Goal: Transaction & Acquisition: Purchase product/service

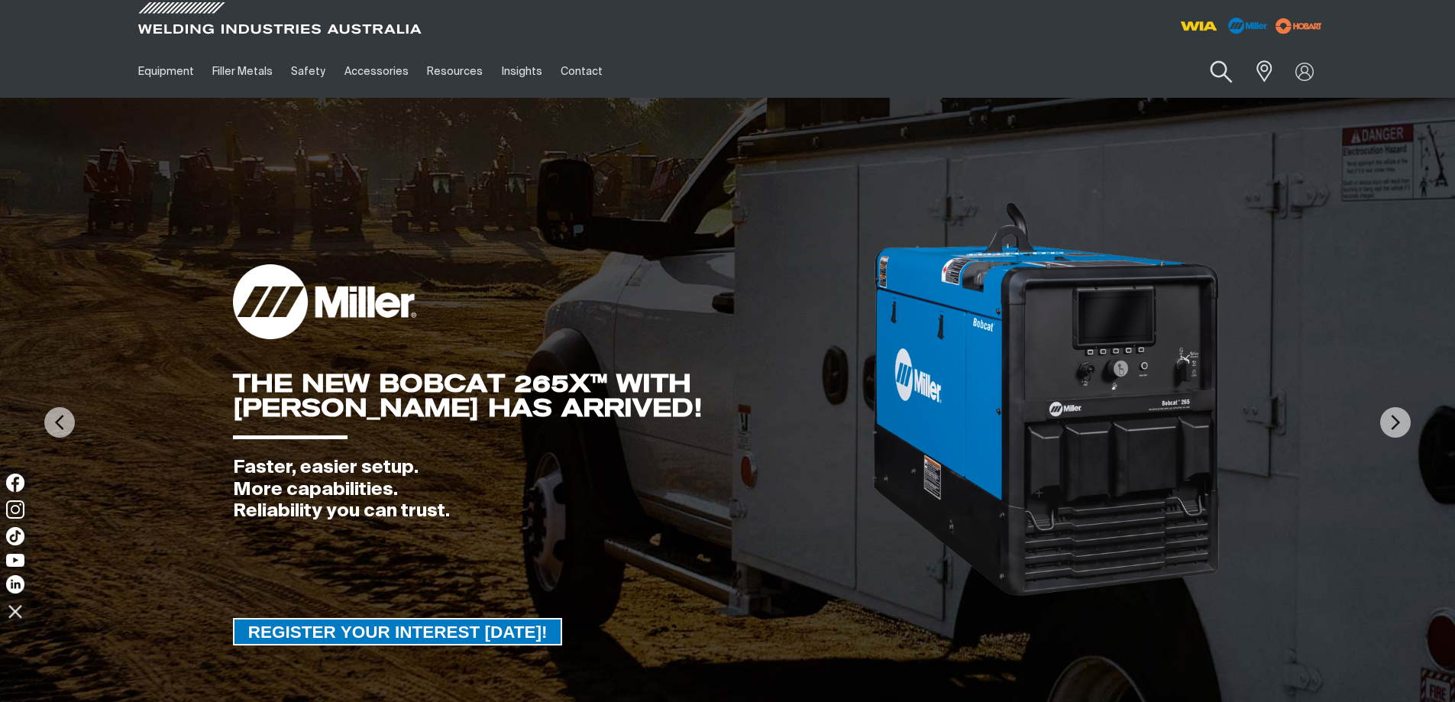
click at [1225, 68] on button "Search products" at bounding box center [1221, 72] width 62 height 44
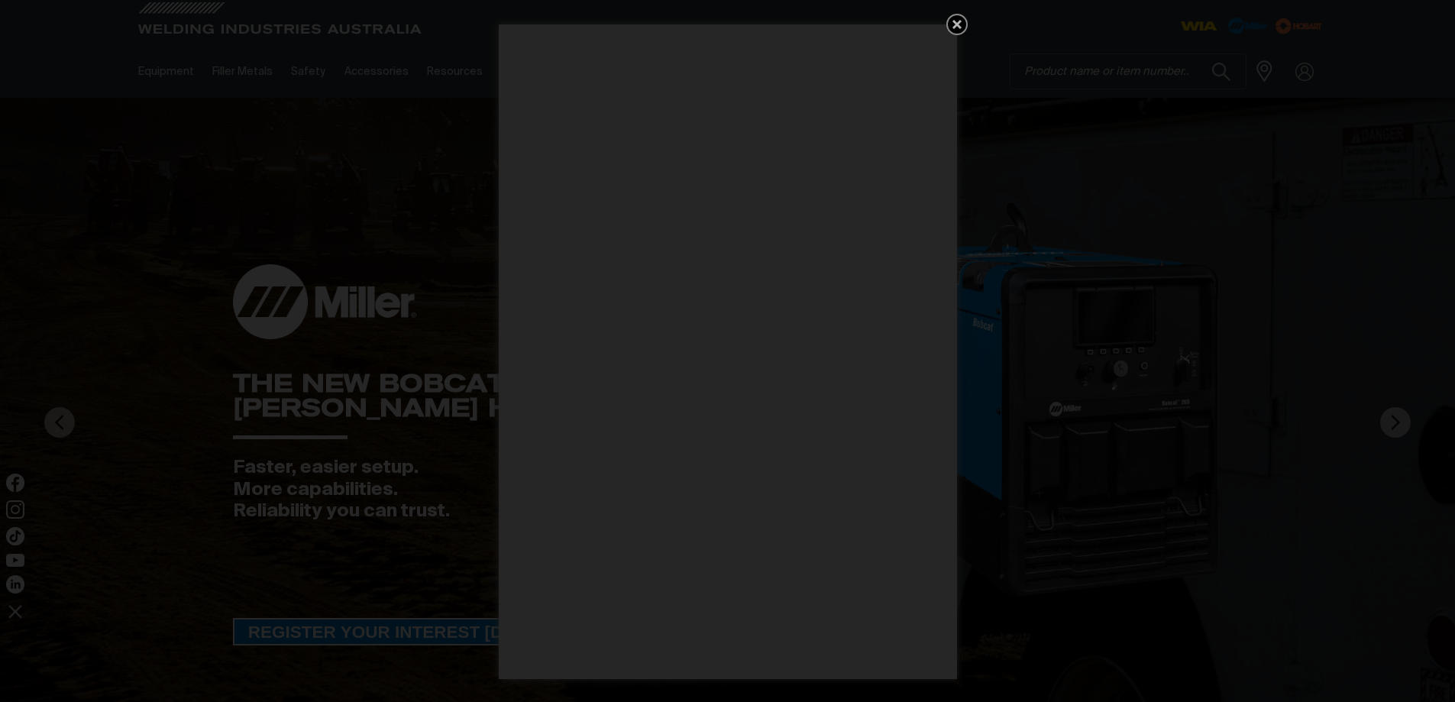
click at [964, 23] on icon "Get 5 WIA Welding Guides Free!" at bounding box center [957, 24] width 18 height 18
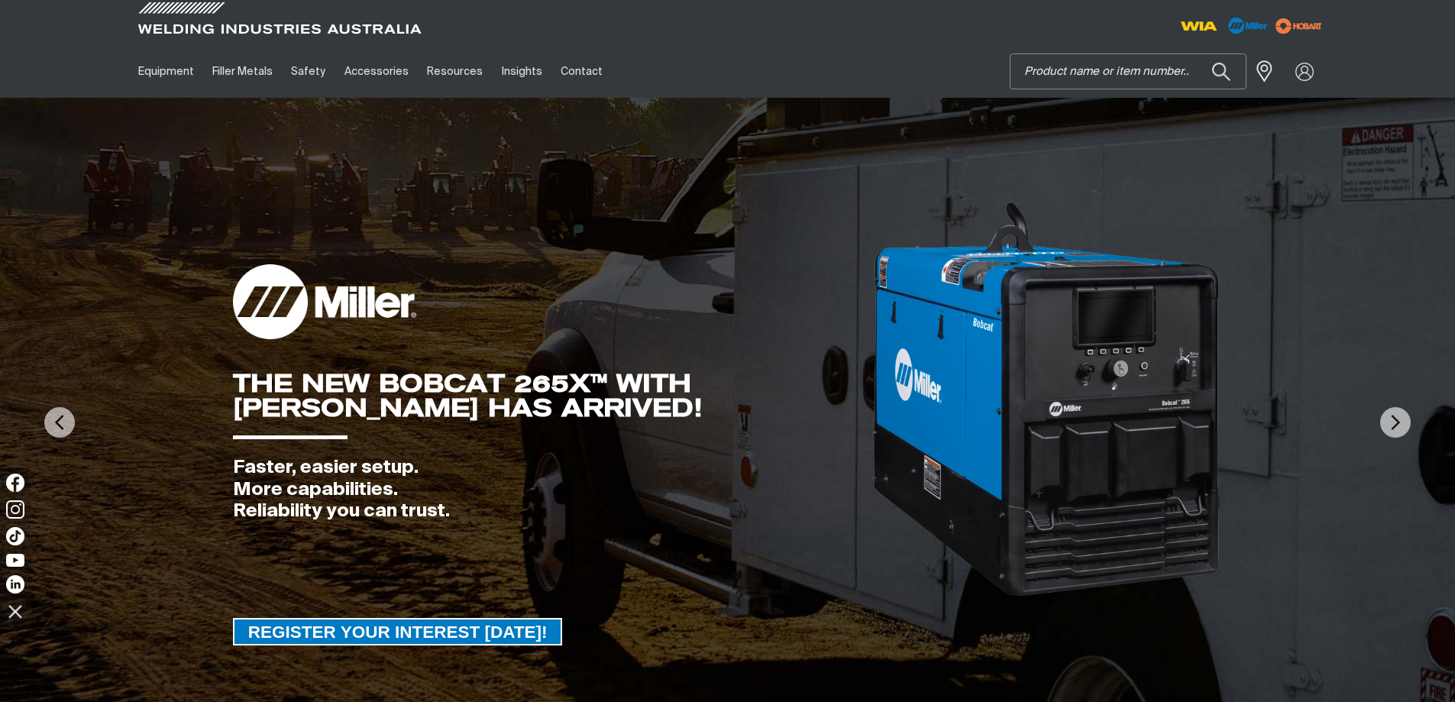
click at [1081, 72] on input "Search" at bounding box center [1127, 71] width 235 height 34
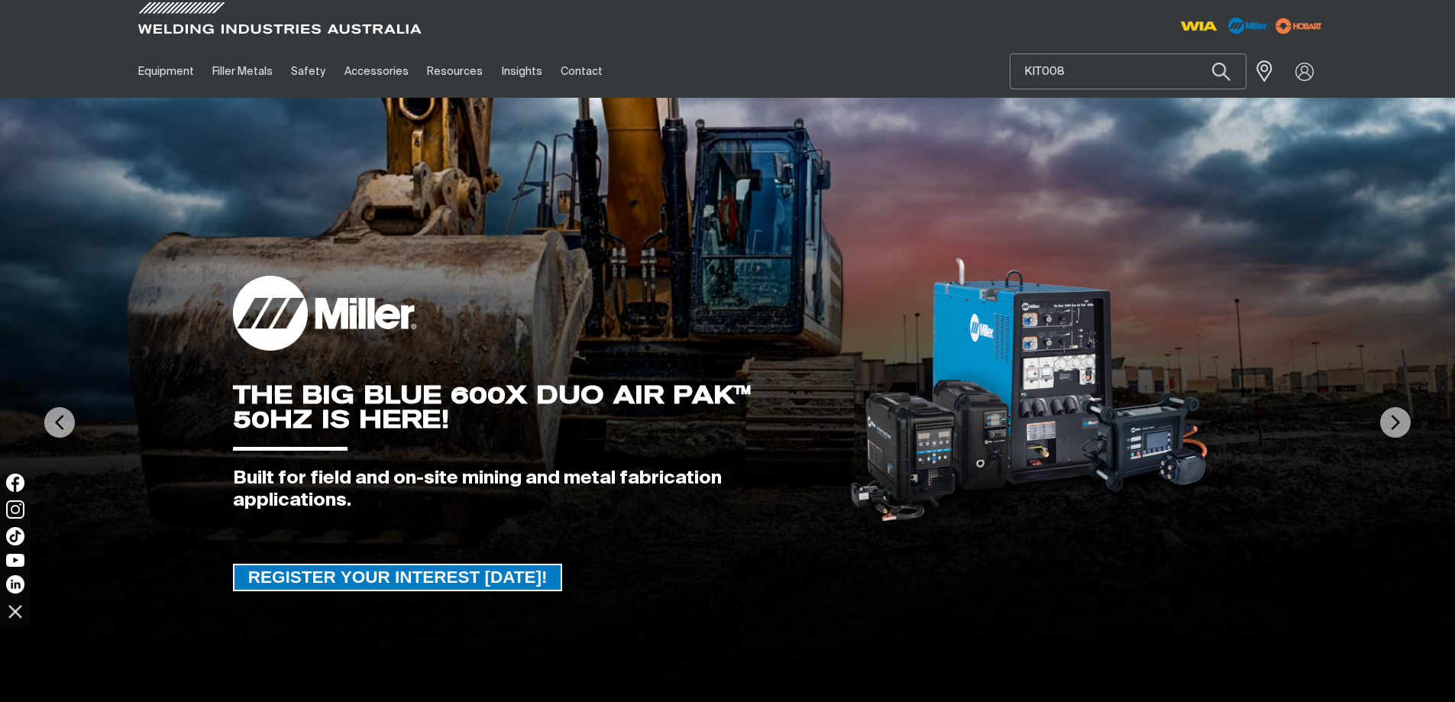
click at [1053, 69] on input "KIT008" at bounding box center [1127, 71] width 235 height 34
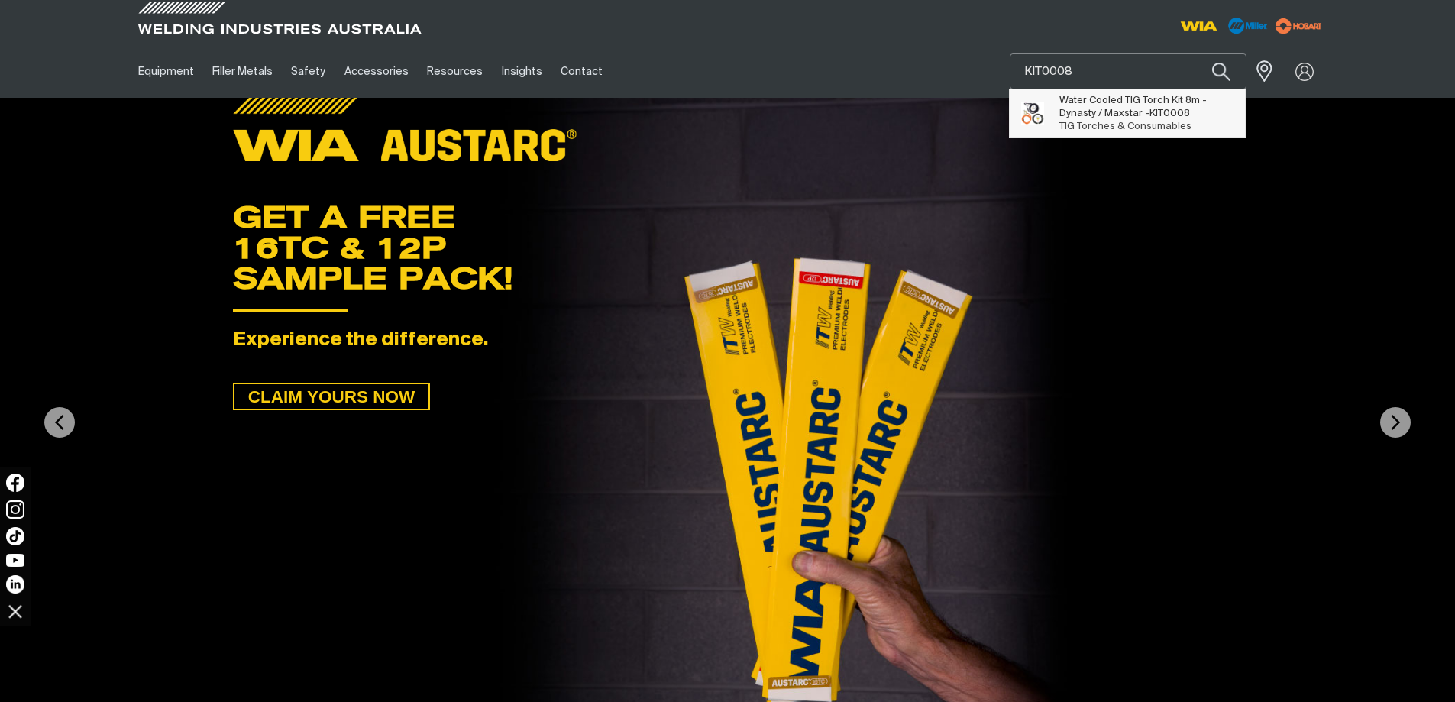
type input "KIT0008"
click at [1129, 108] on span "Water Cooled TIG Torch Kit 8m - Dynasty / Maxstar - KIT0008" at bounding box center [1146, 107] width 175 height 26
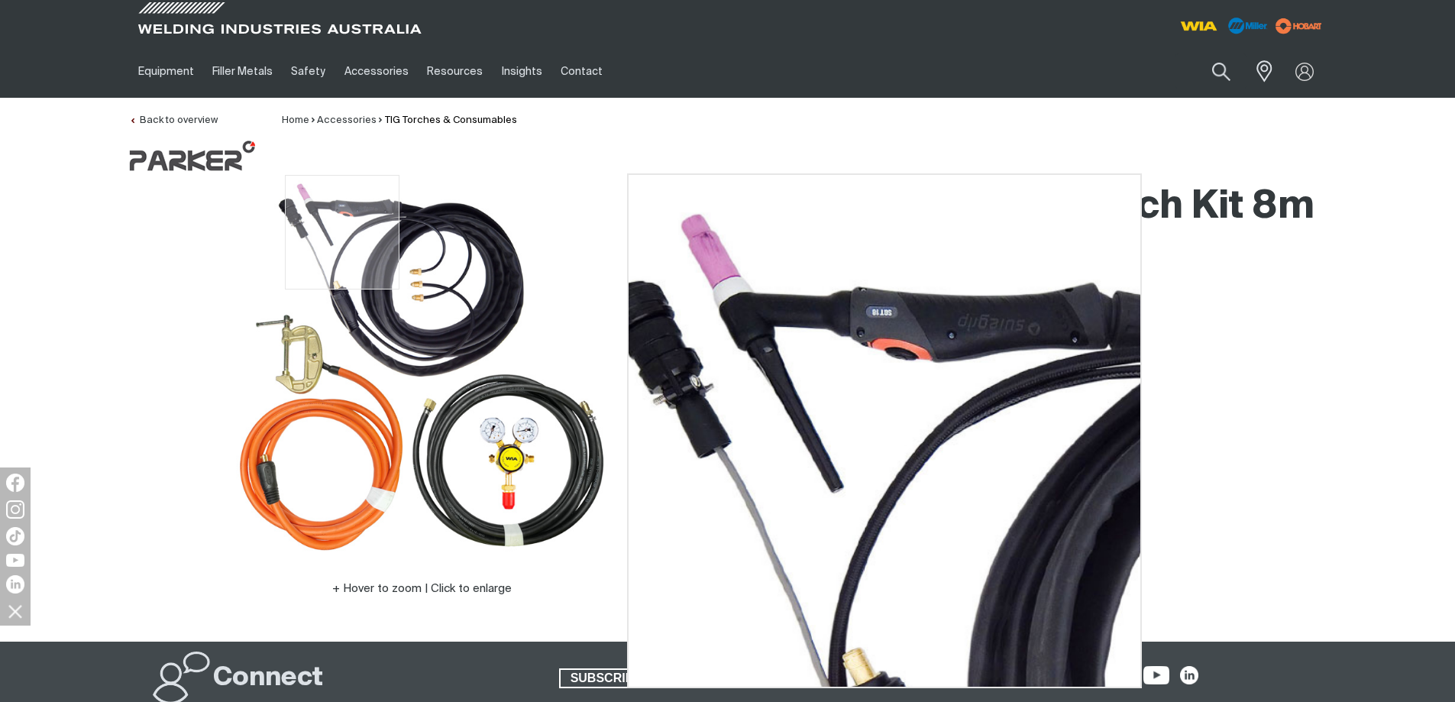
click at [342, 209] on img at bounding box center [422, 366] width 382 height 382
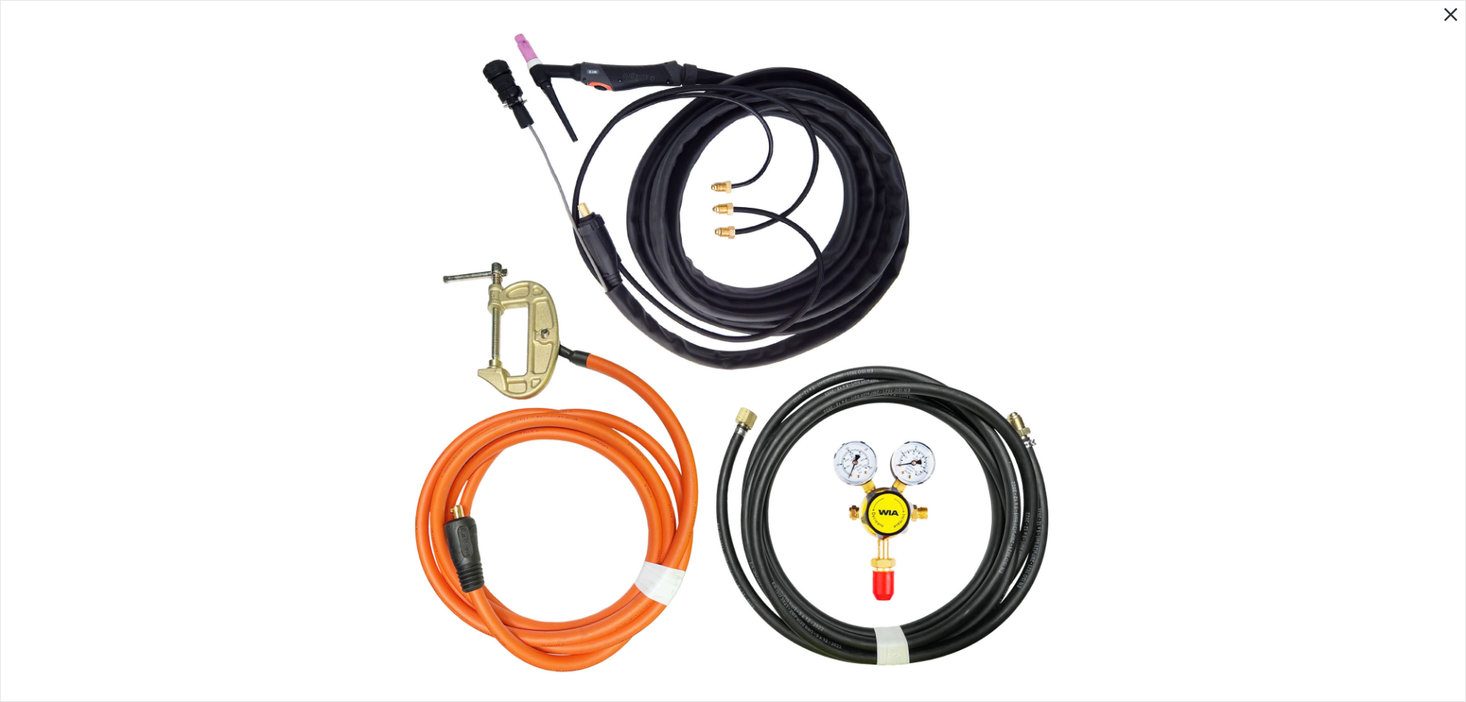
click at [593, 71] on img at bounding box center [732, 350] width 665 height 665
